Goal: Task Accomplishment & Management: Use online tool/utility

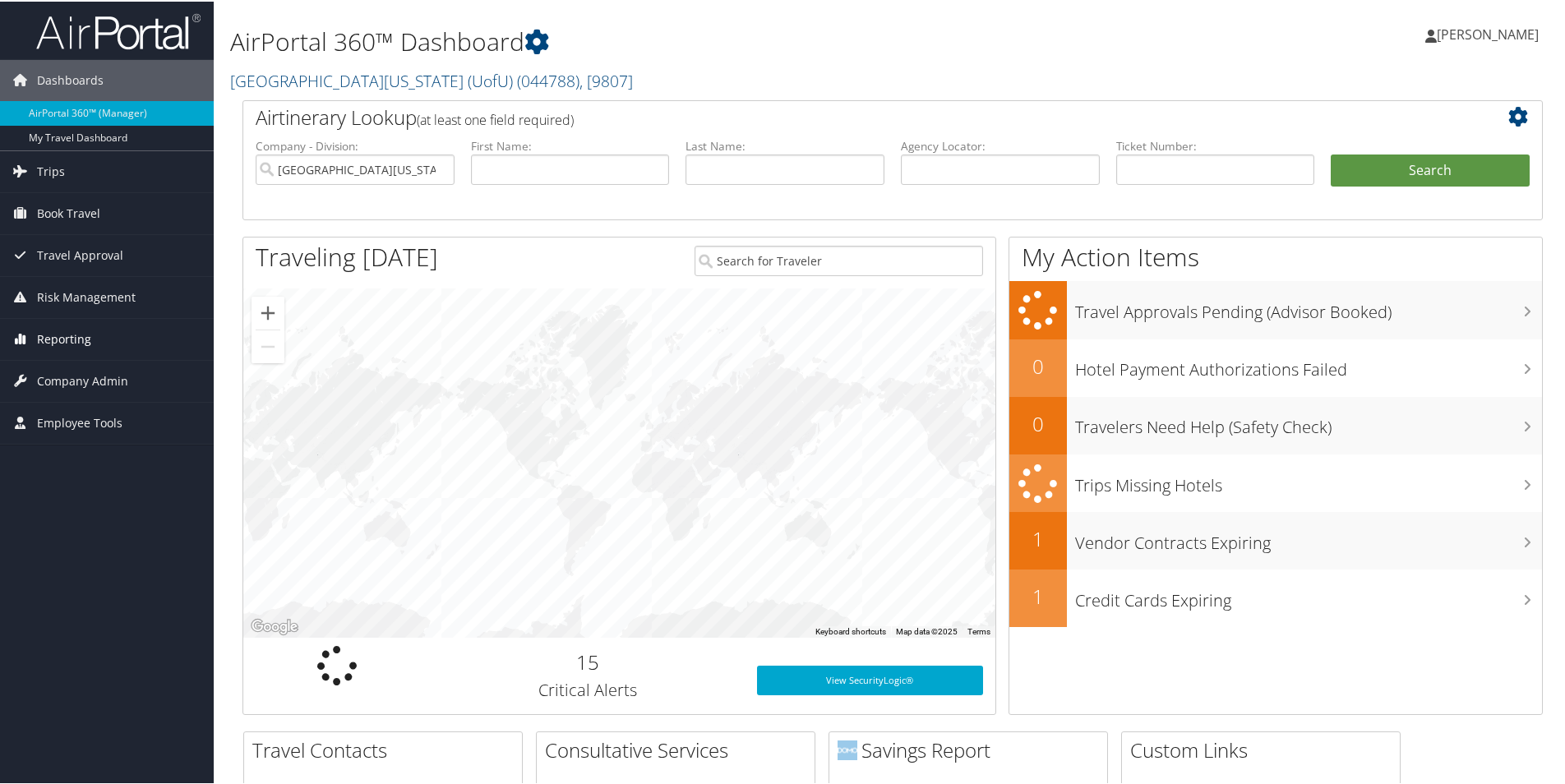
click at [76, 337] on span "Reporting" at bounding box center [64, 337] width 54 height 41
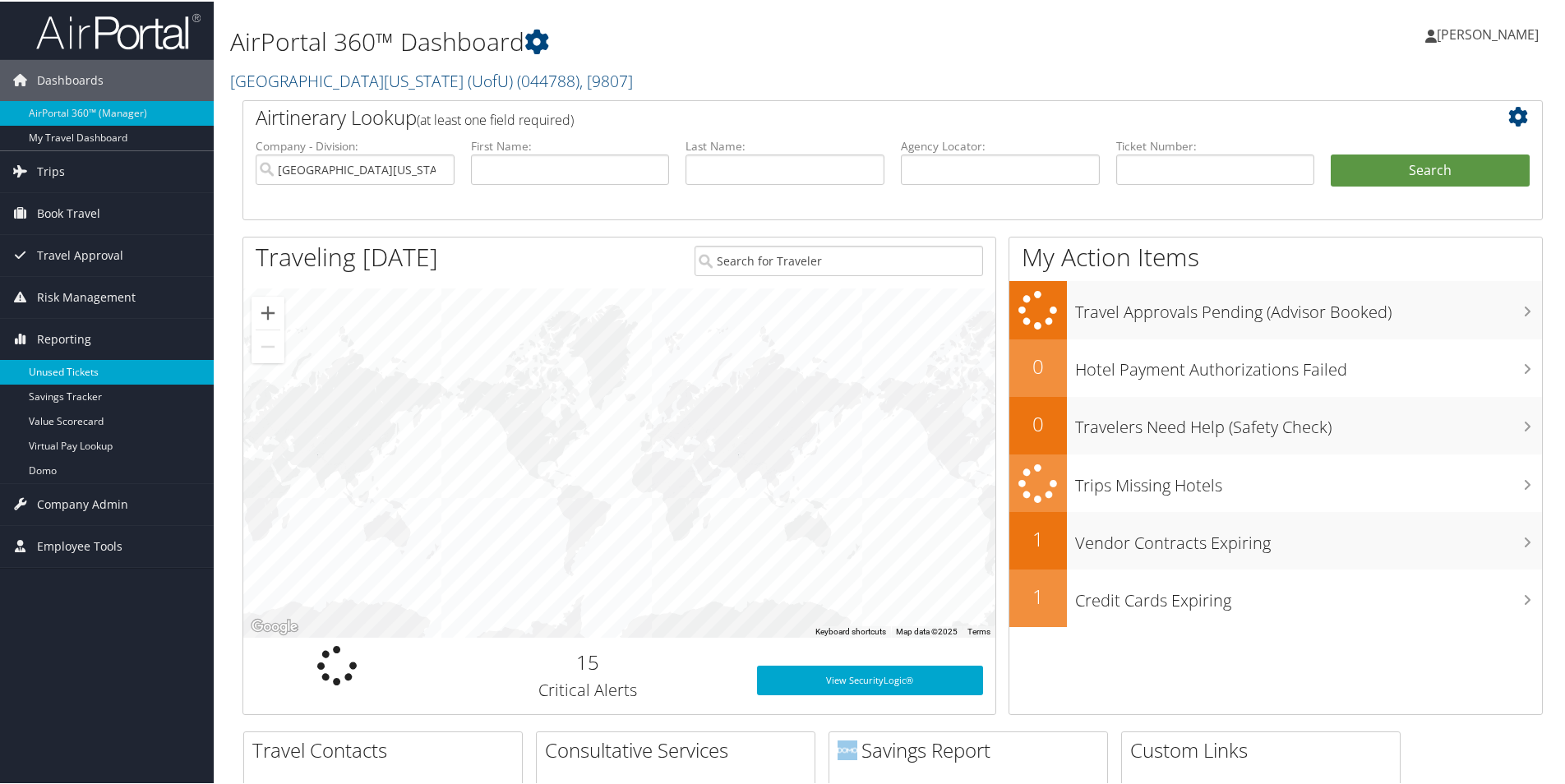
click at [70, 376] on link "Unused Tickets" at bounding box center [107, 370] width 214 height 24
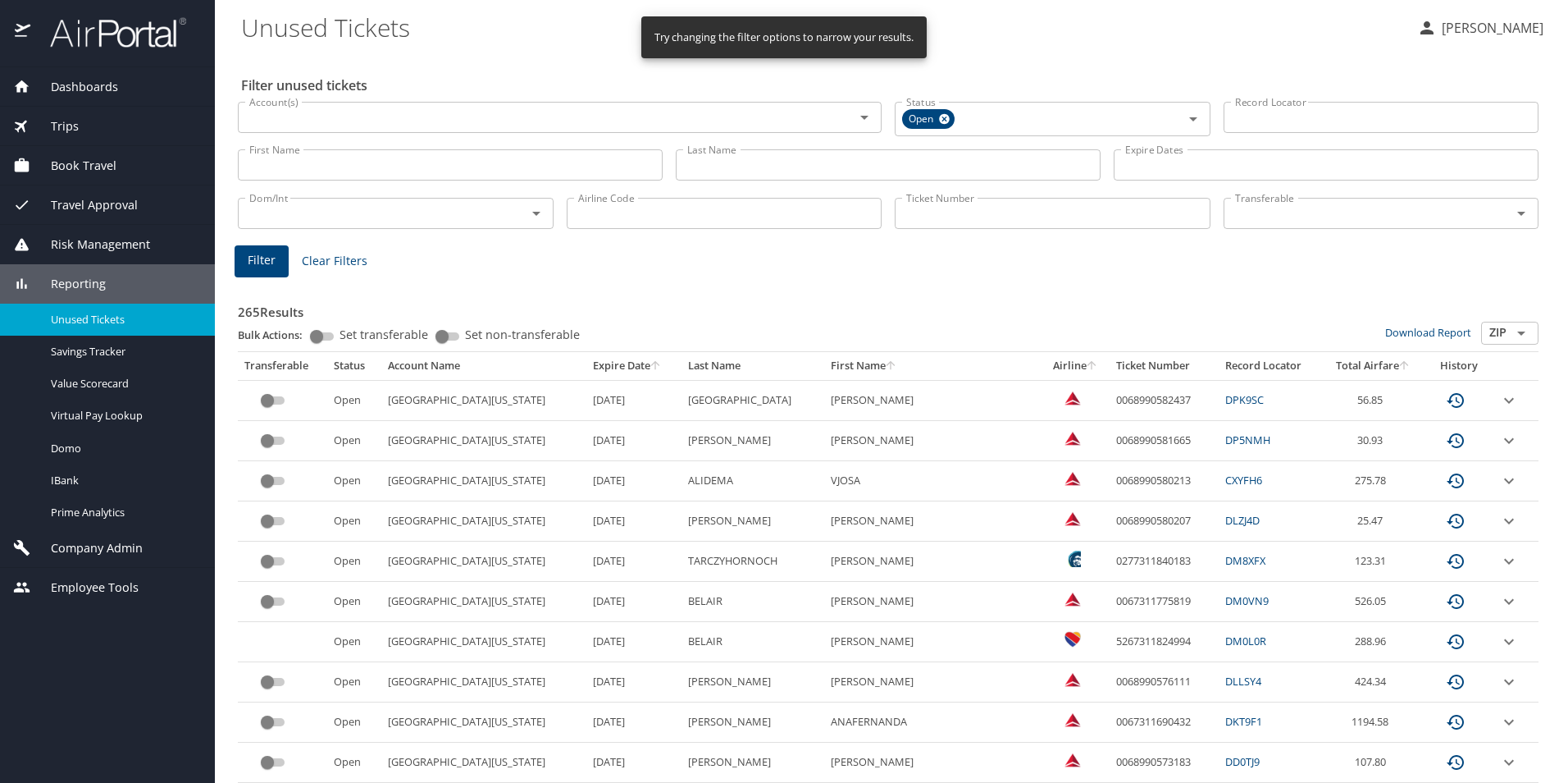
click at [602, 362] on th "Expire Date" at bounding box center [634, 366] width 96 height 28
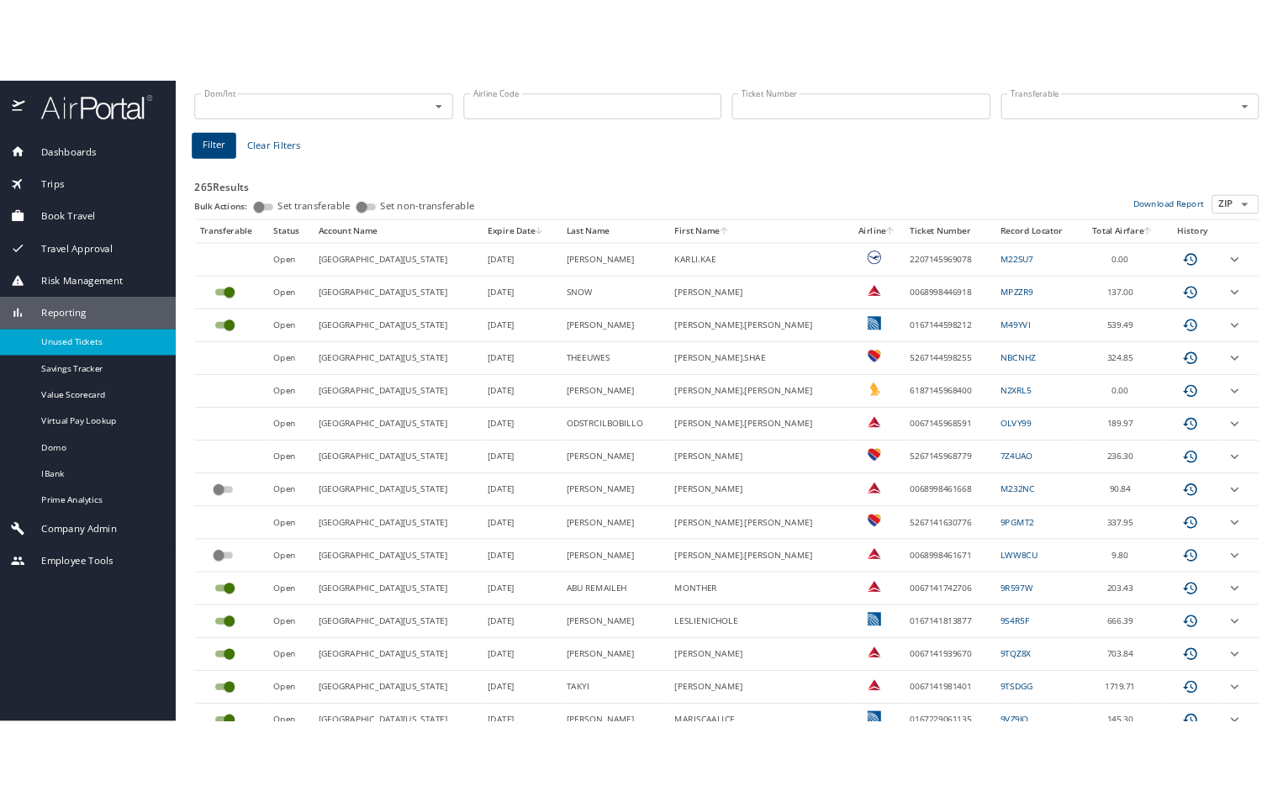
scroll to position [252, 0]
